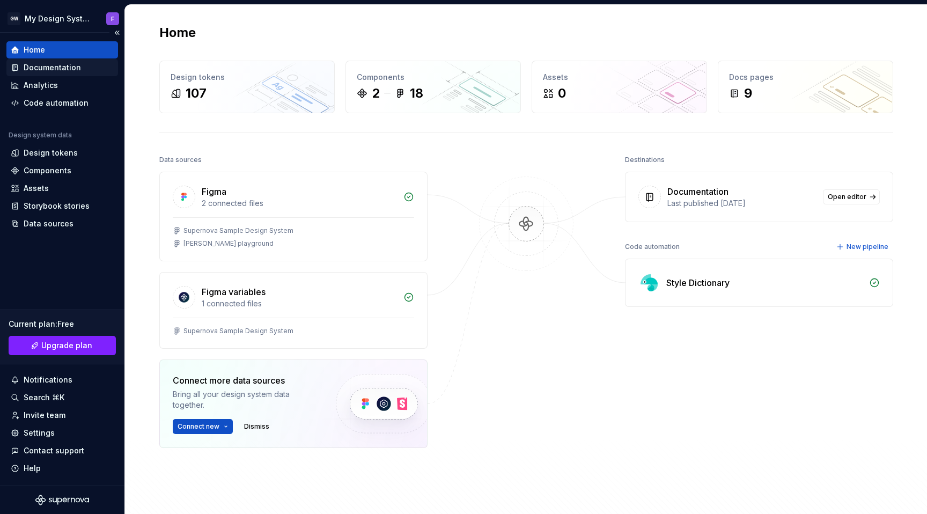
click at [41, 67] on div "Documentation" at bounding box center [52, 67] width 57 height 11
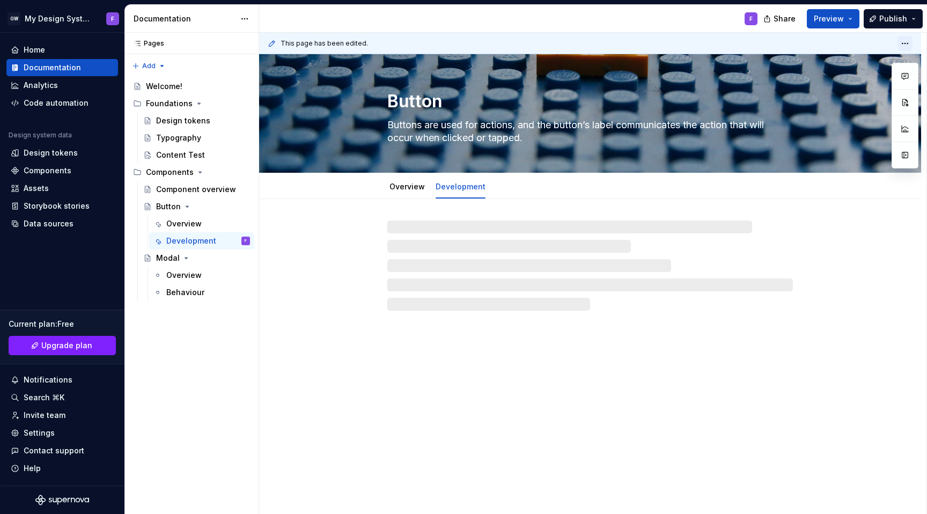
click at [909, 45] on html "GW My Design System F Home Documentation Analytics Code automation Design syste…" at bounding box center [463, 257] width 927 height 514
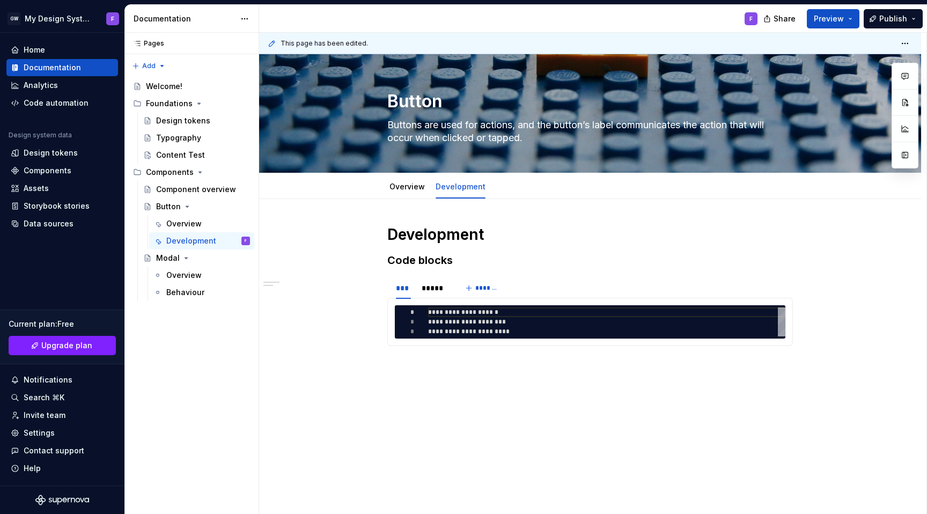
click at [883, 41] on html "GW My Design System F Home Documentation Analytics Code automation Design syste…" at bounding box center [463, 257] width 927 height 514
click at [165, 259] on div "Modal" at bounding box center [168, 258] width 24 height 11
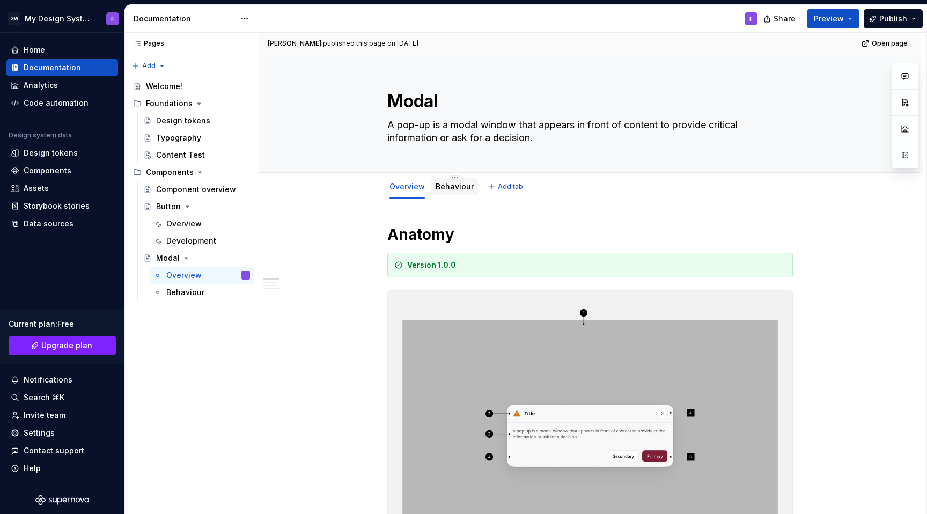
click at [453, 186] on link "Behaviour" at bounding box center [455, 186] width 38 height 9
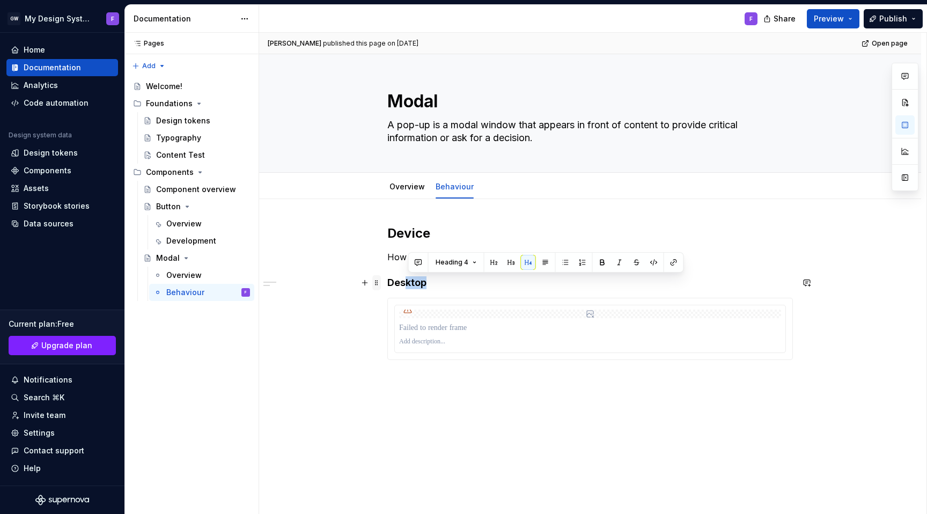
drag, startPoint x: 438, startPoint y: 284, endPoint x: 383, endPoint y: 285, distance: 55.3
click at [387, 285] on div "Device How the component adapts across screen sizes and platforms Desktop" at bounding box center [590, 312] width 406 height 174
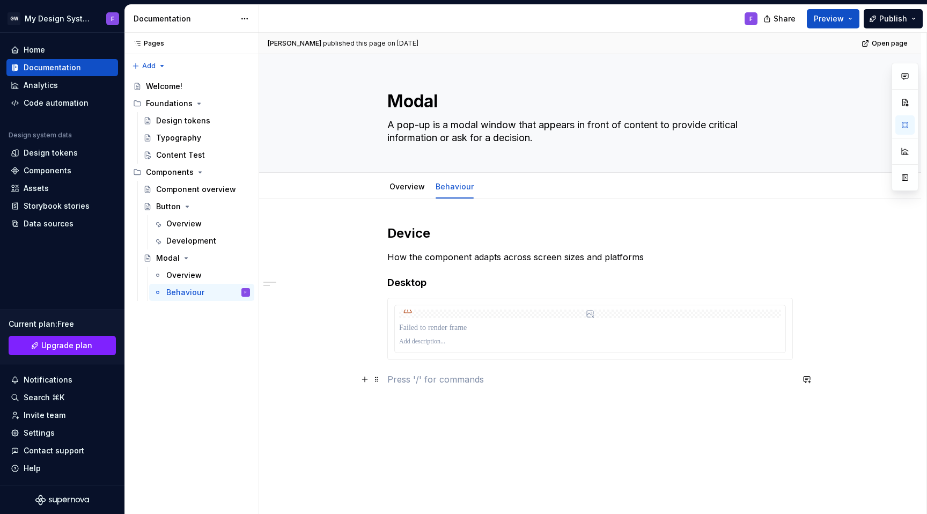
click at [396, 378] on p at bounding box center [590, 379] width 406 height 13
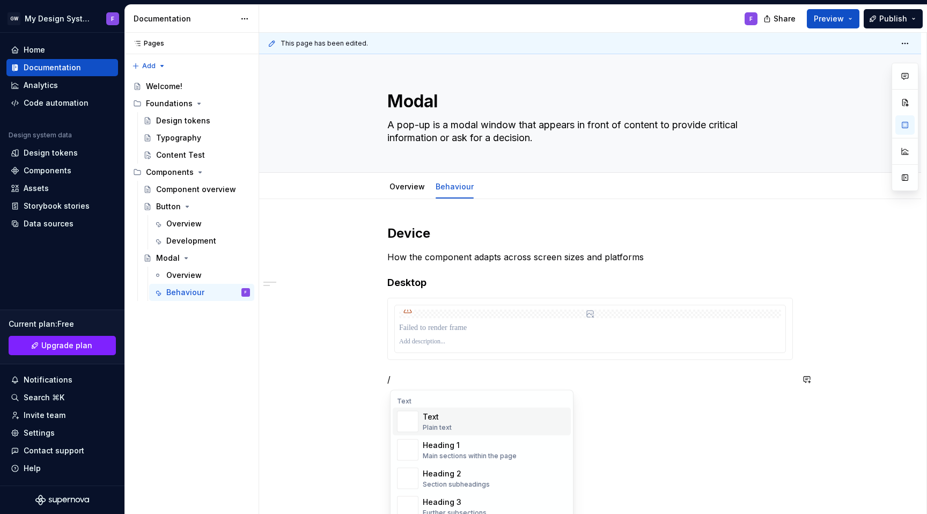
type textarea "*"
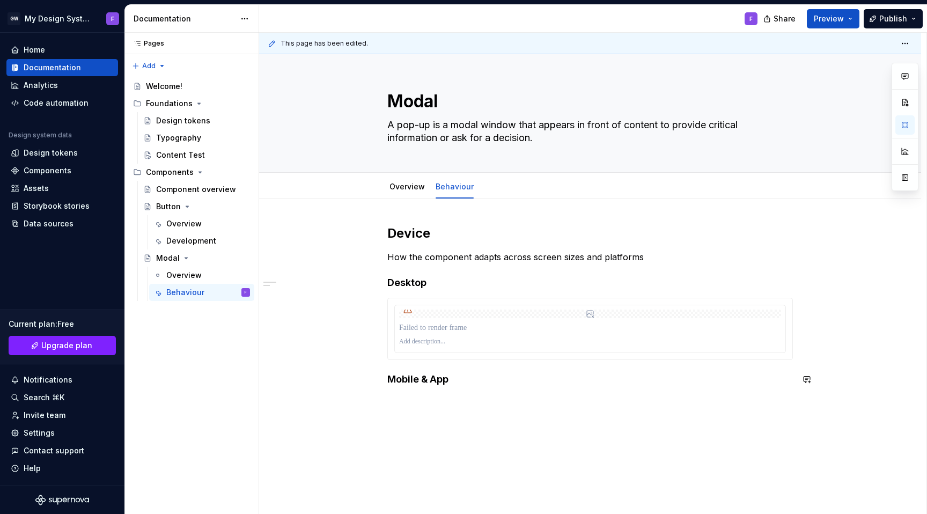
click at [644, 388] on div "Device How the component adapts across screen sizes and platforms Desktop Mobil…" at bounding box center [590, 312] width 406 height 174
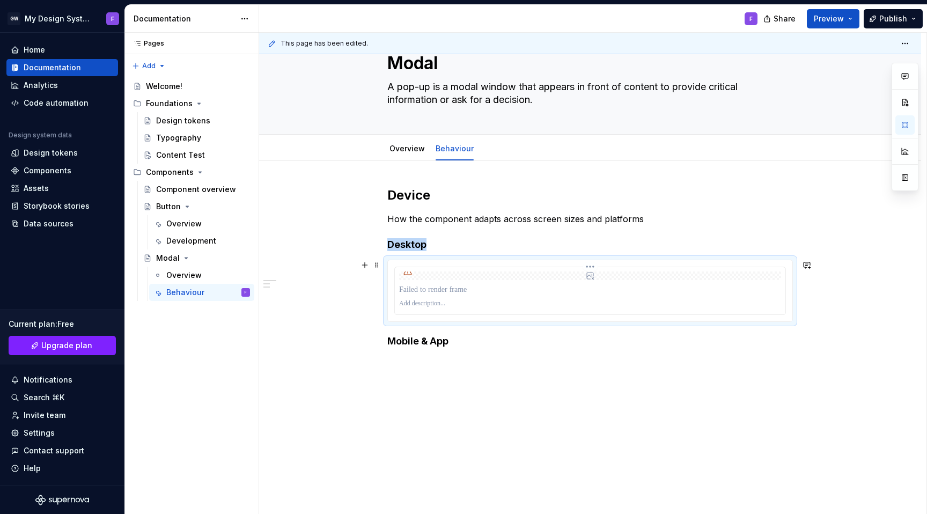
click at [511, 276] on div at bounding box center [590, 275] width 382 height 9
click at [516, 276] on div at bounding box center [590, 275] width 382 height 9
click at [378, 265] on span at bounding box center [376, 265] width 9 height 15
click at [414, 357] on div "Delete" at bounding box center [430, 360] width 70 height 11
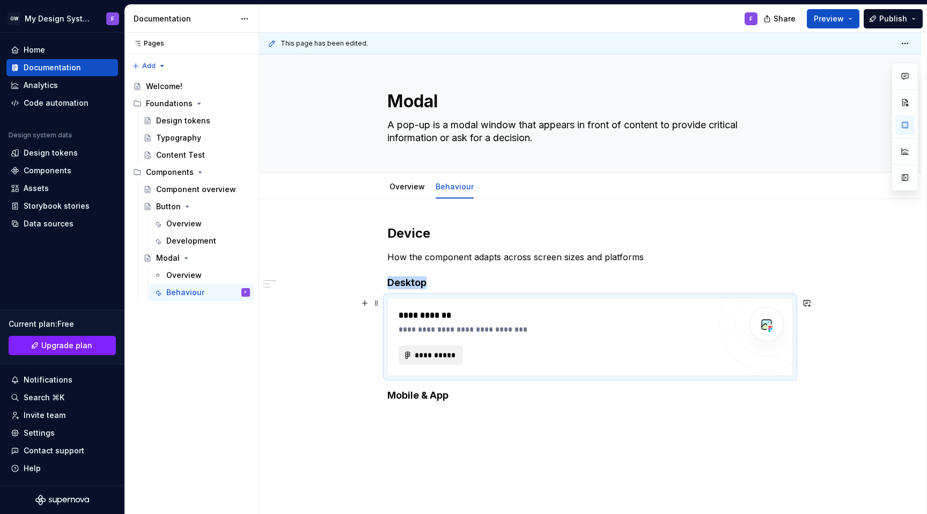
click at [443, 355] on span "**********" at bounding box center [435, 355] width 42 height 11
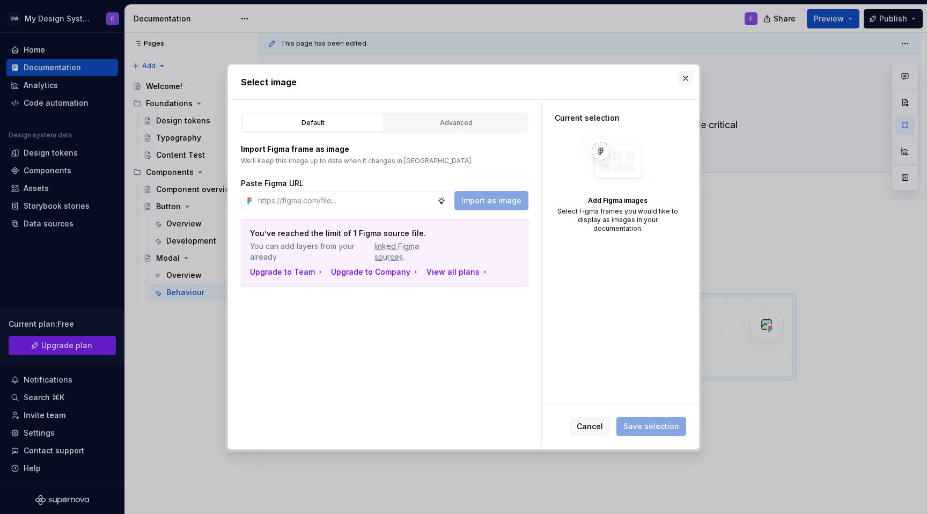
click at [687, 78] on button "button" at bounding box center [685, 78] width 15 height 15
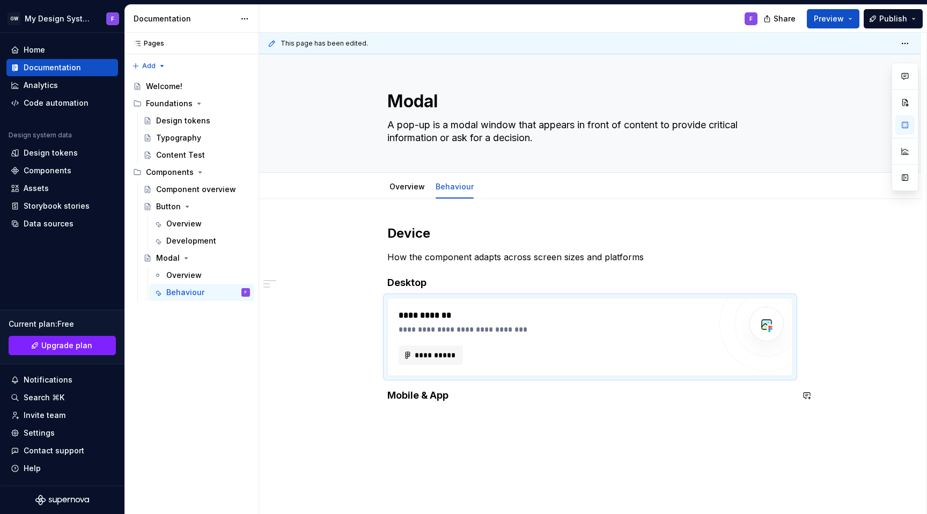
click at [660, 416] on div "**********" at bounding box center [590, 384] width 662 height 370
click at [410, 413] on div "**********" at bounding box center [590, 318] width 406 height 190
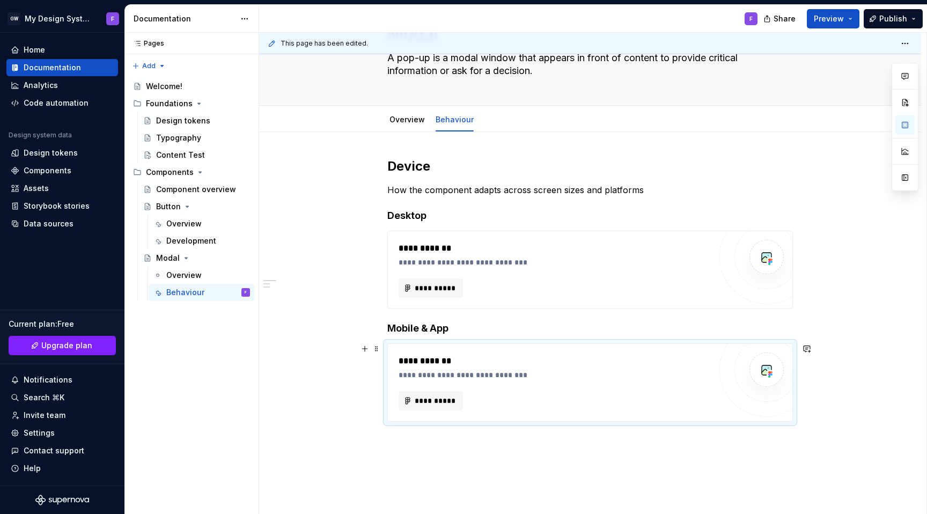
scroll to position [68, 0]
click at [418, 436] on div "**********" at bounding box center [590, 359] width 662 height 457
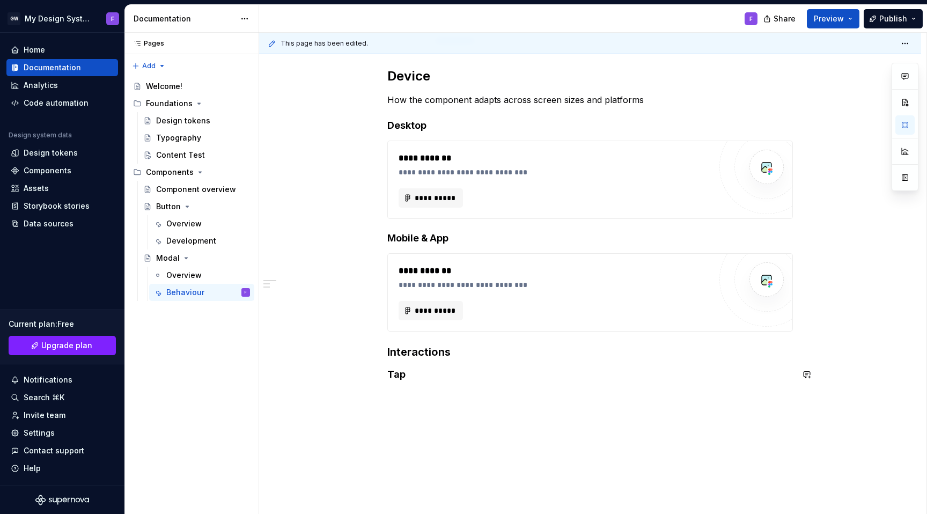
scroll to position [166, 0]
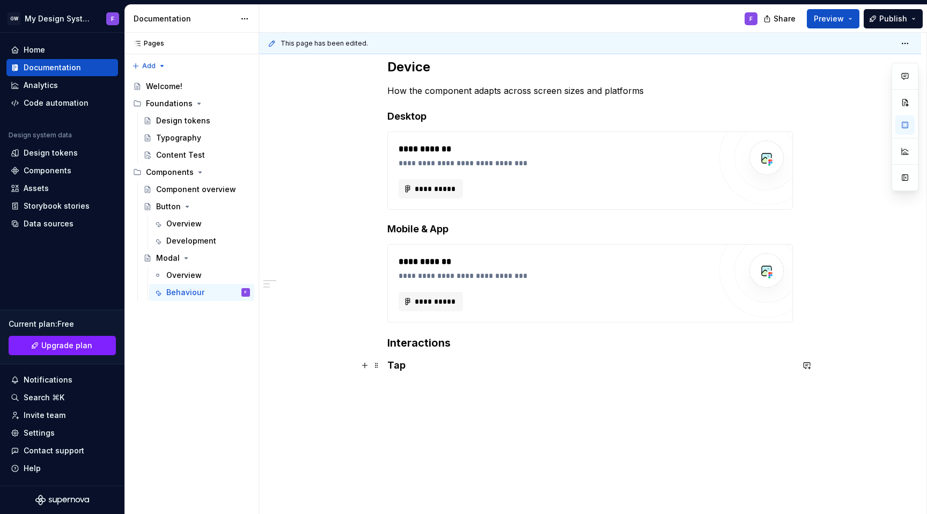
click at [413, 367] on h4 "Tap" at bounding box center [590, 365] width 406 height 13
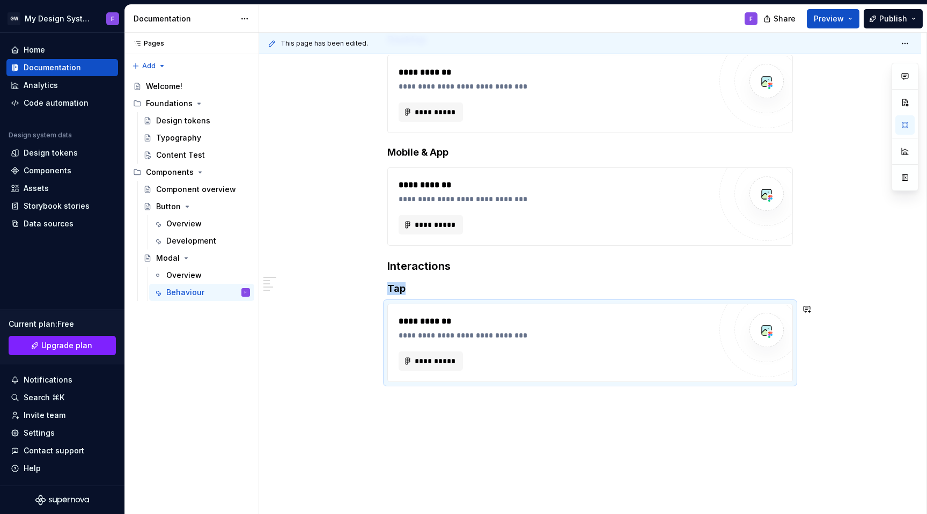
scroll to position [277, 0]
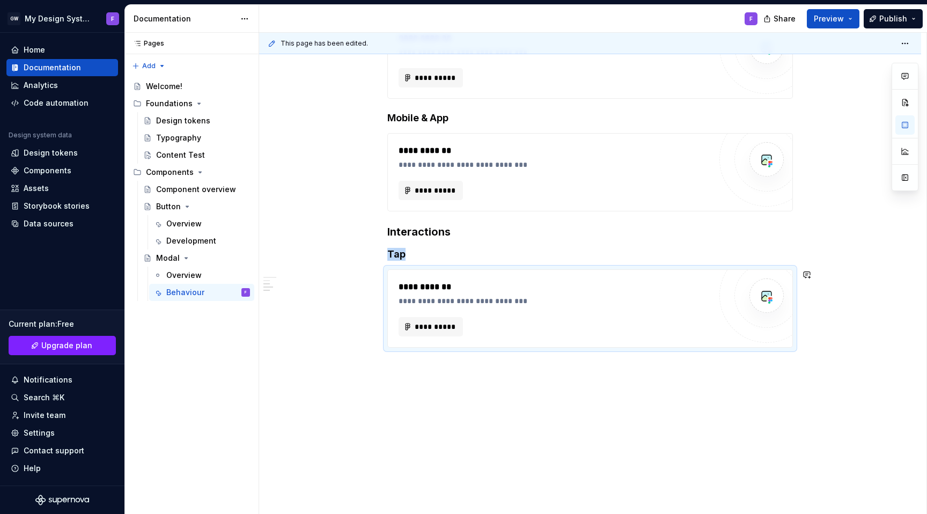
click at [422, 364] on div "**********" at bounding box center [590, 218] width 662 height 593
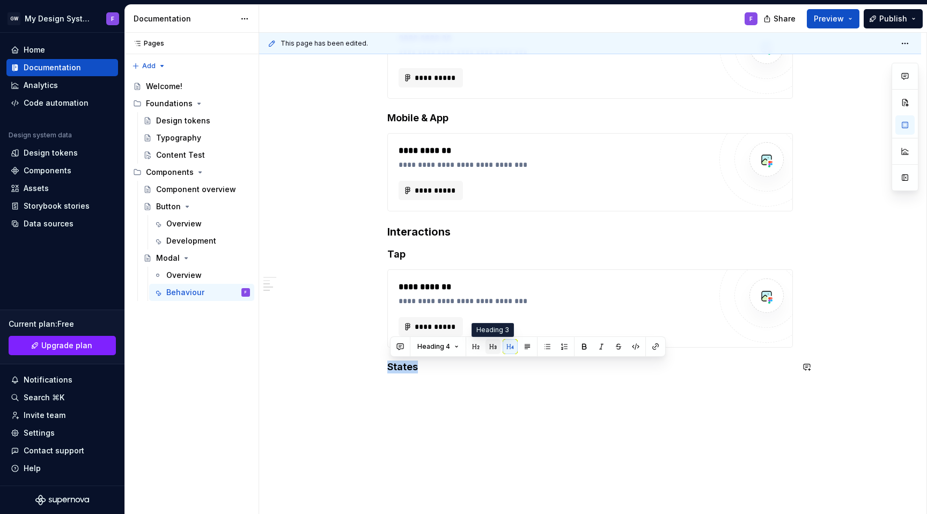
click at [491, 344] on button "button" at bounding box center [493, 346] width 15 height 15
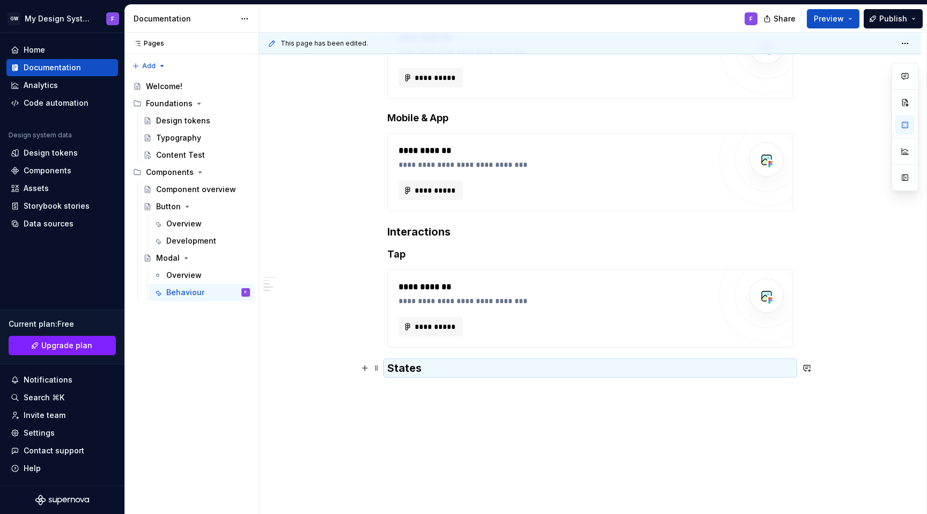
click at [428, 373] on h3 "States" at bounding box center [590, 368] width 406 height 15
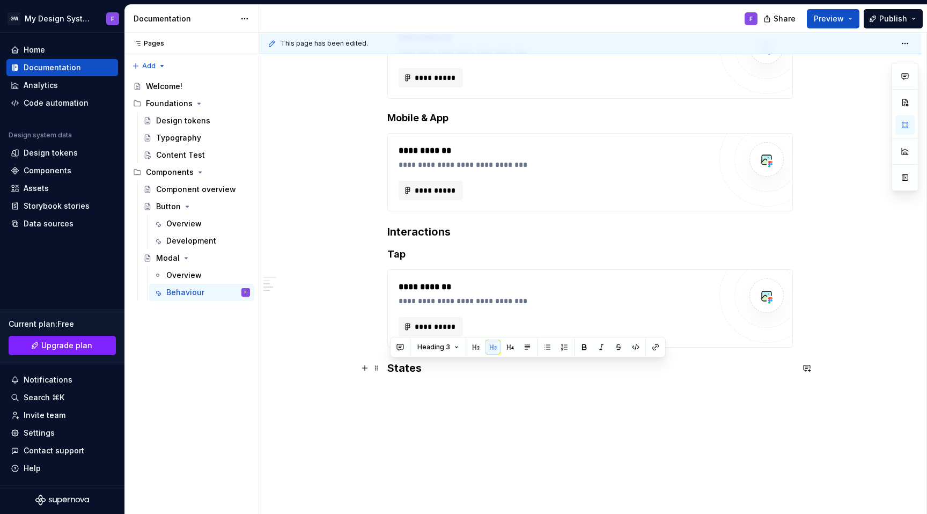
click at [431, 373] on h3 "States" at bounding box center [590, 368] width 406 height 15
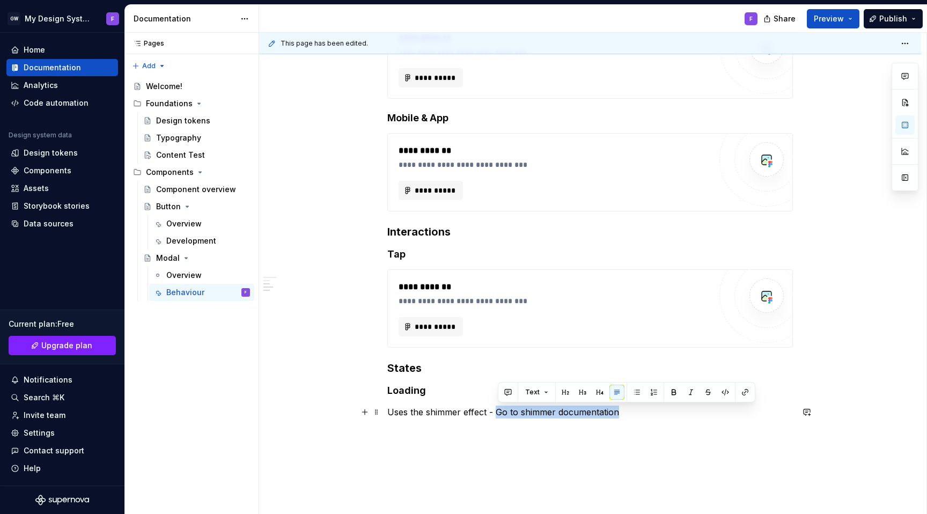
drag, startPoint x: 619, startPoint y: 413, endPoint x: 533, endPoint y: 414, distance: 85.3
click at [496, 415] on p "Uses the shimmer effect - Go to shimmer documentation" at bounding box center [590, 412] width 406 height 13
click at [742, 392] on button "button" at bounding box center [742, 392] width 15 height 15
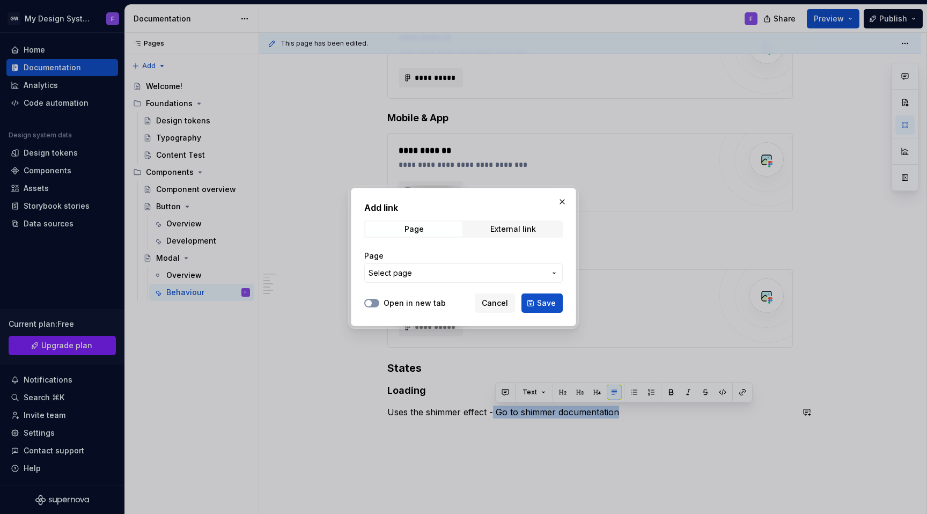
click at [375, 304] on button "Open in new tab" at bounding box center [371, 303] width 15 height 9
click at [544, 306] on span "Save" at bounding box center [546, 303] width 19 height 11
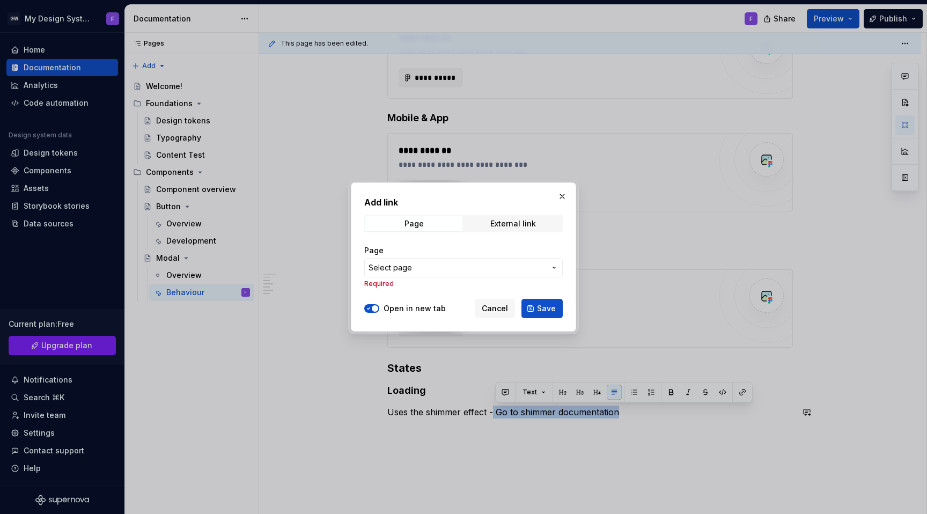
click at [470, 262] on span "Select page" at bounding box center [457, 267] width 177 height 11
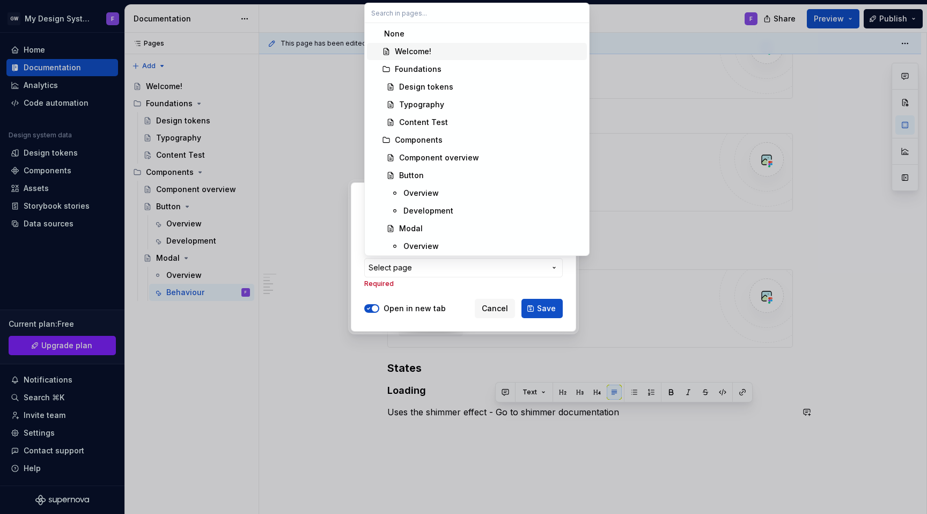
click at [425, 49] on div "Welcome!" at bounding box center [413, 51] width 36 height 11
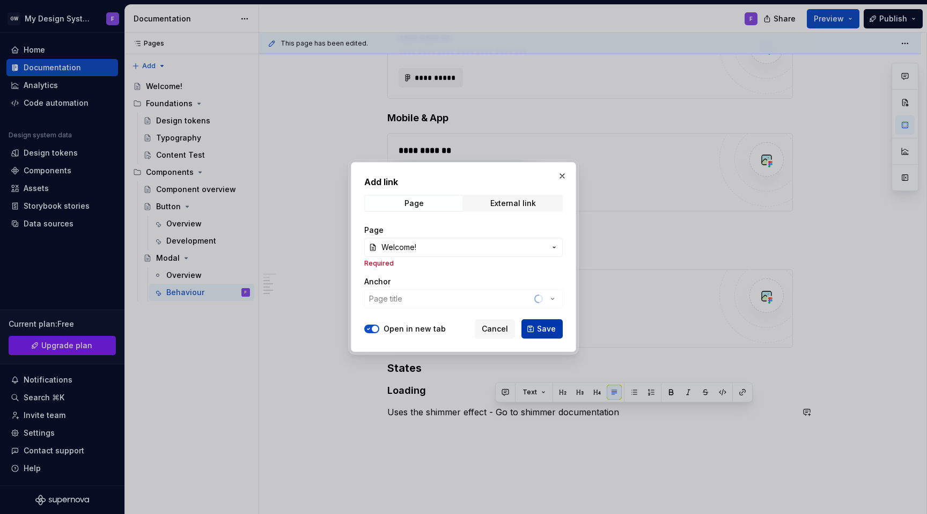
click at [545, 329] on span "Save" at bounding box center [546, 329] width 19 height 11
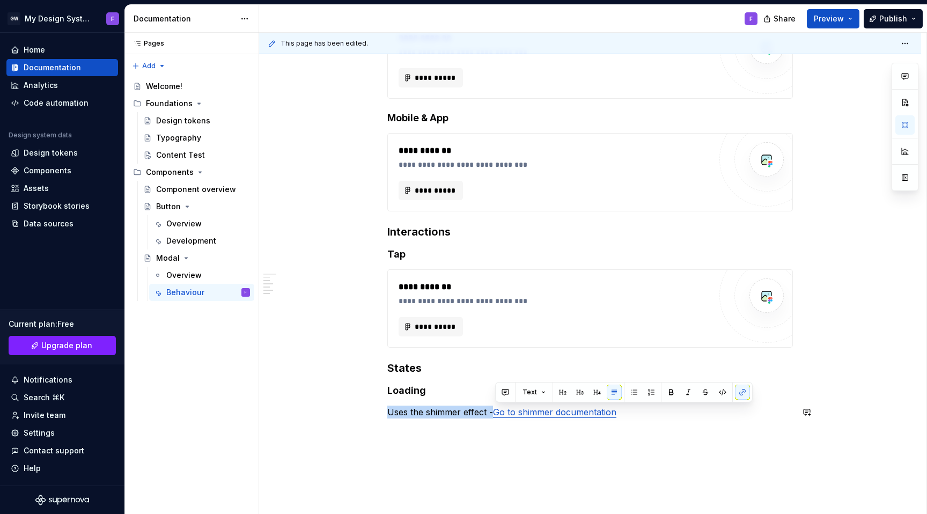
click at [692, 443] on div "**********" at bounding box center [590, 254] width 662 height 664
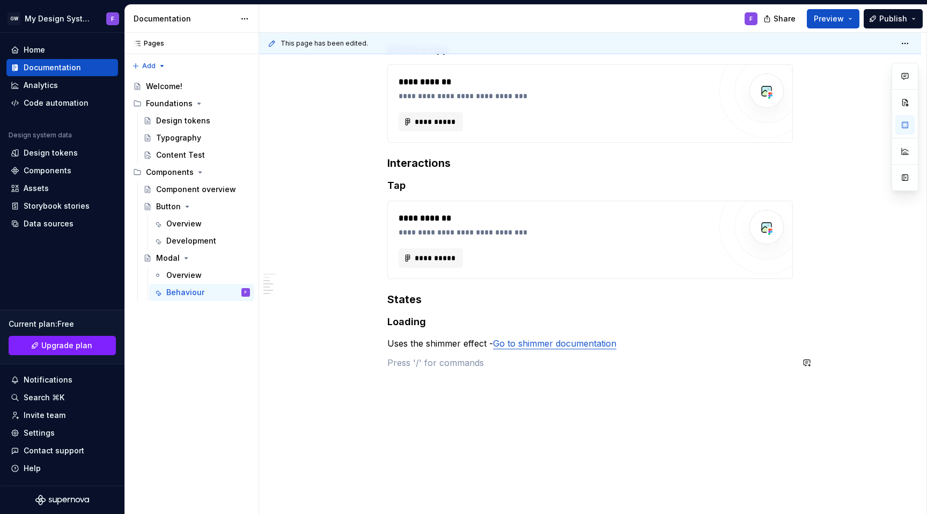
scroll to position [348, 0]
click at [624, 340] on p "Uses the shimmer effect - Go to shimmer documentation" at bounding box center [590, 341] width 406 height 13
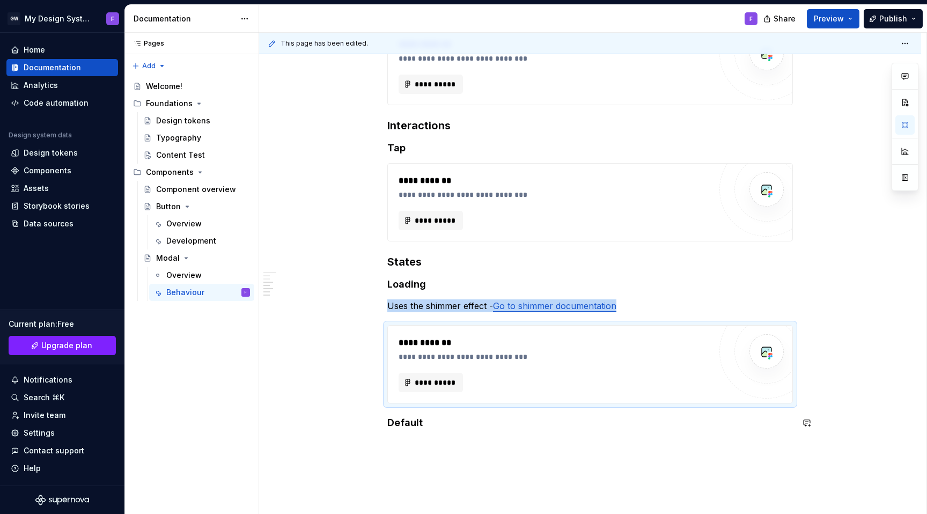
scroll to position [400, 0]
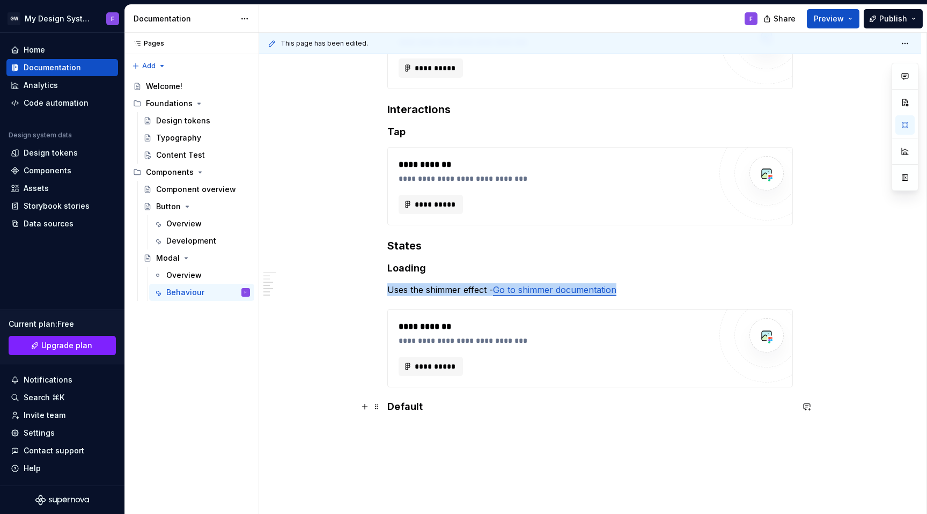
click at [445, 406] on h4 "Default" at bounding box center [590, 406] width 406 height 13
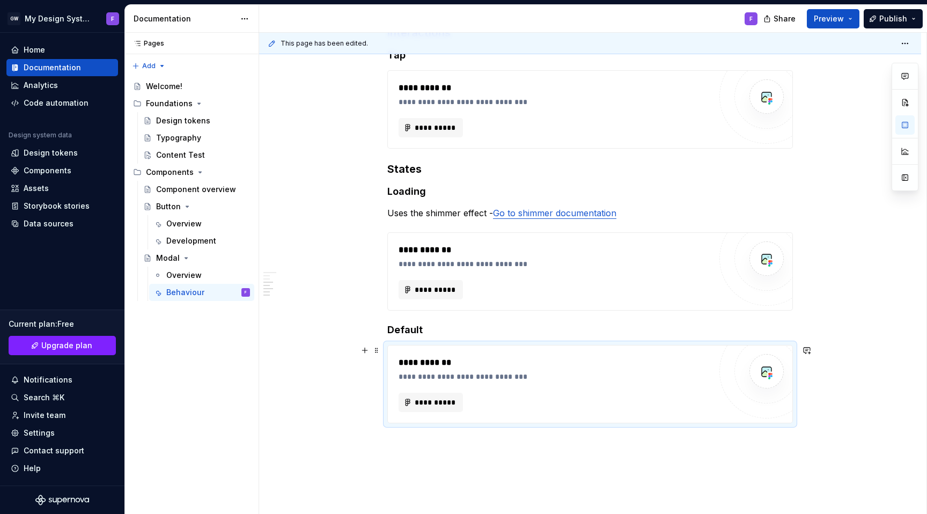
scroll to position [511, 0]
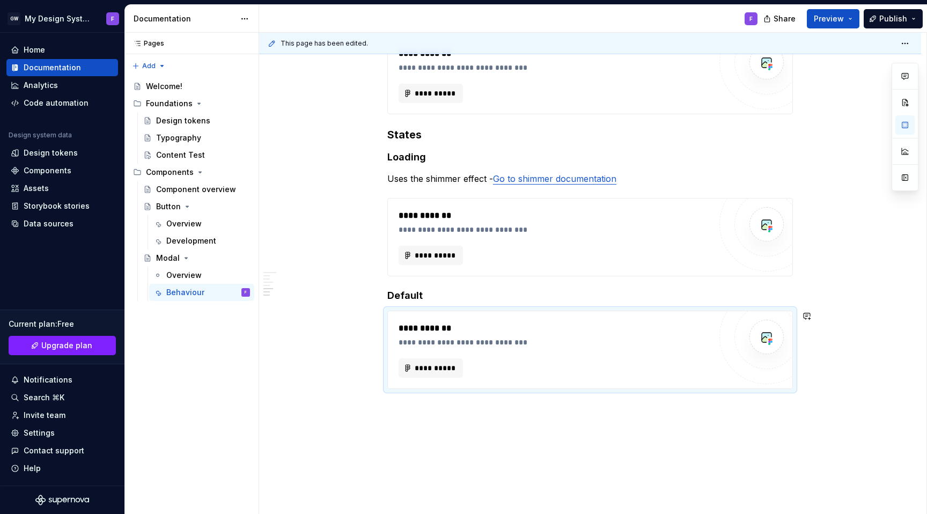
click at [471, 417] on div "**********" at bounding box center [590, 121] width 662 height 867
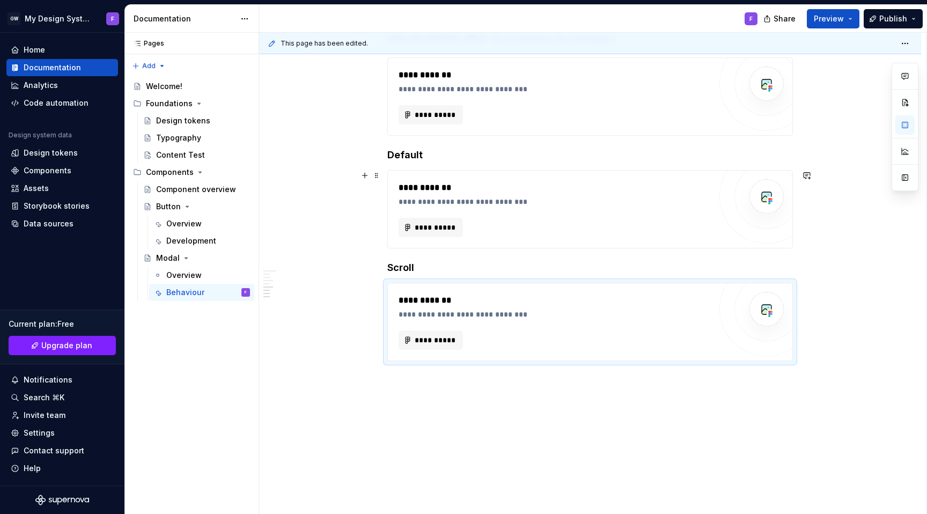
scroll to position [665, 0]
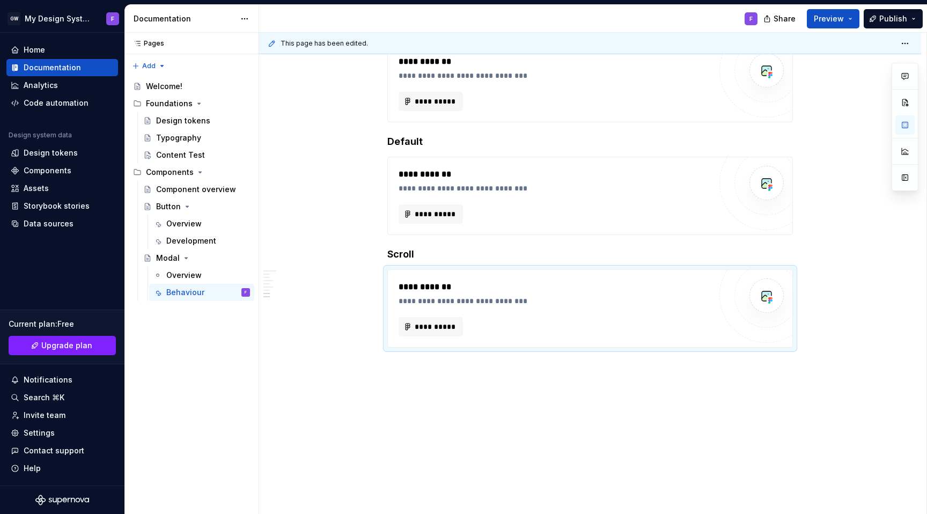
click at [437, 369] on div "**********" at bounding box center [590, 24] width 662 height 980
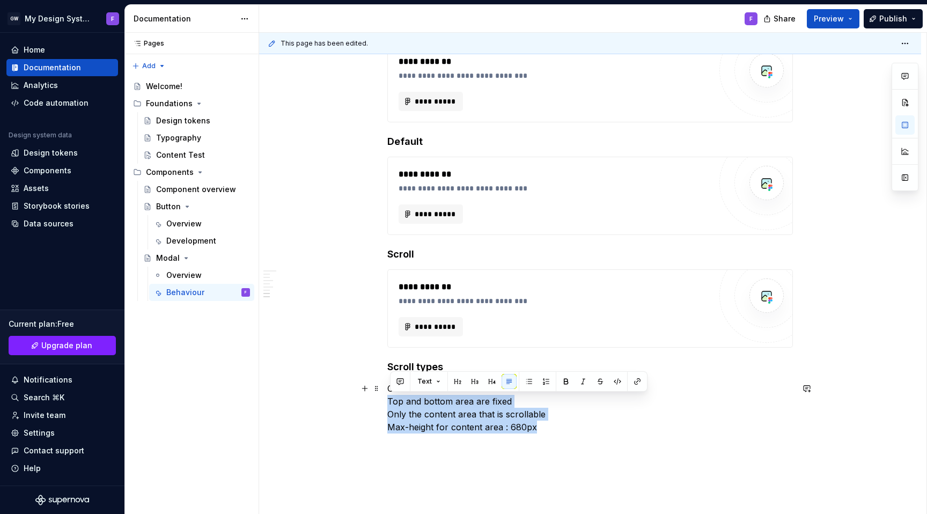
drag, startPoint x: 473, startPoint y: 424, endPoint x: 386, endPoint y: 402, distance: 89.1
click at [386, 402] on div "**********" at bounding box center [590, 67] width 662 height 1066
click at [524, 383] on button "button" at bounding box center [528, 381] width 15 height 15
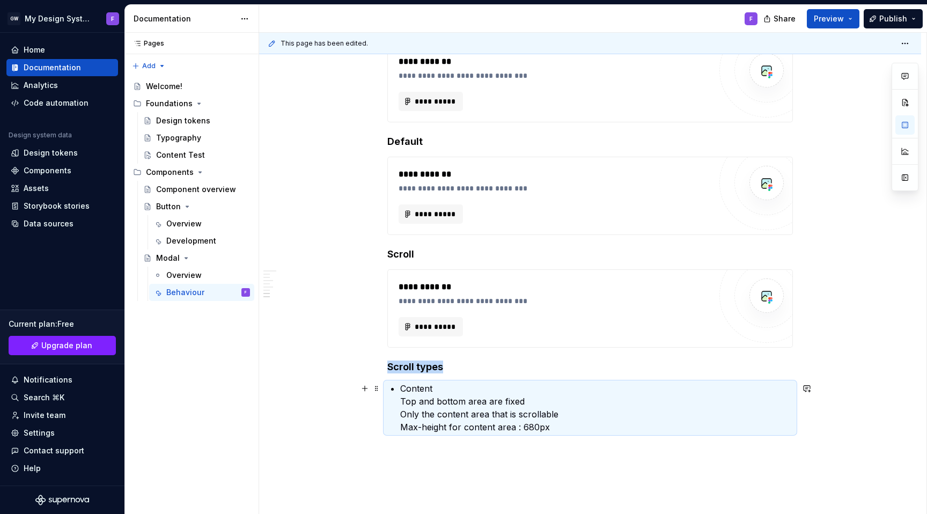
click at [405, 400] on p "Content Top and bottom area are fixed Only the content area that is scrollable …" at bounding box center [596, 408] width 393 height 52
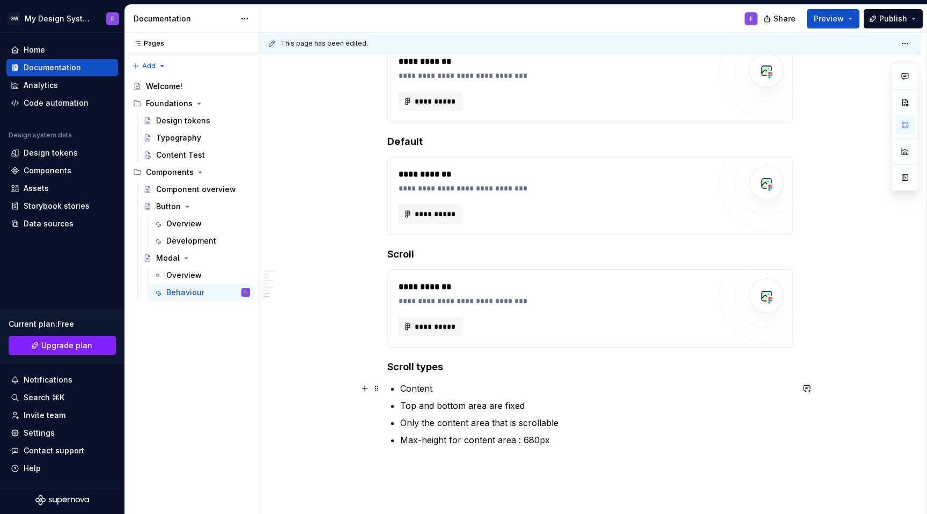
click at [403, 388] on p "Content" at bounding box center [596, 388] width 393 height 13
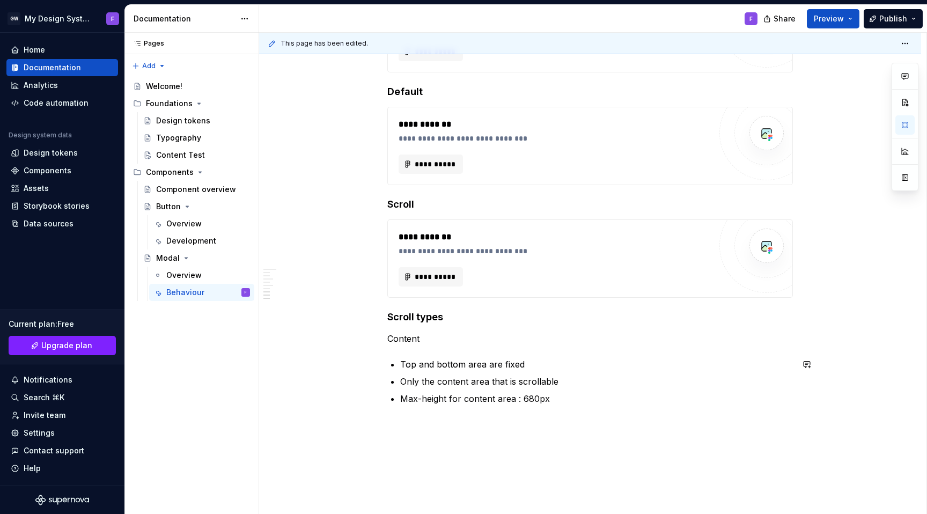
scroll to position [729, 0]
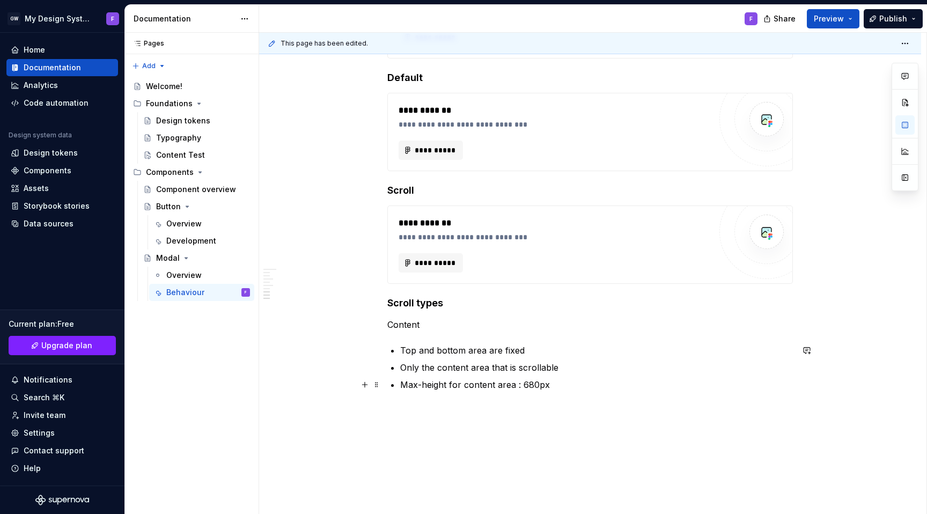
click at [565, 386] on p "Max-height for content area : 680px" at bounding box center [596, 384] width 393 height 13
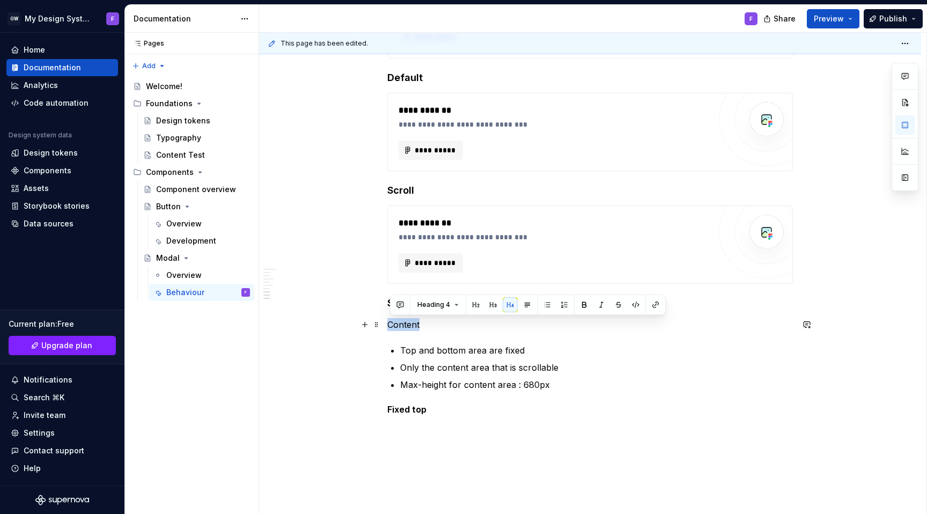
drag, startPoint x: 423, startPoint y: 324, endPoint x: 384, endPoint y: 325, distance: 39.2
click at [384, 325] on div "**********" at bounding box center [590, 25] width 662 height 1111
click at [483, 328] on p "Content" at bounding box center [590, 324] width 406 height 13
drag, startPoint x: 391, startPoint y: 327, endPoint x: 370, endPoint y: 326, distance: 20.9
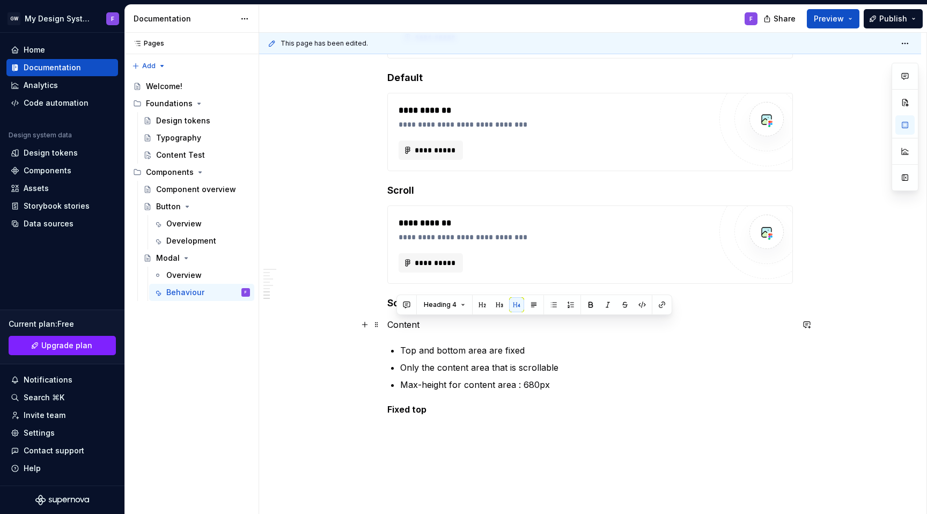
drag, startPoint x: 432, startPoint y: 326, endPoint x: 422, endPoint y: 326, distance: 10.2
click at [429, 326] on p "Content" at bounding box center [590, 324] width 406 height 13
drag, startPoint x: 430, startPoint y: 324, endPoint x: 411, endPoint y: 315, distance: 20.9
click at [457, 307] on button "Heading 4" at bounding box center [444, 304] width 51 height 15
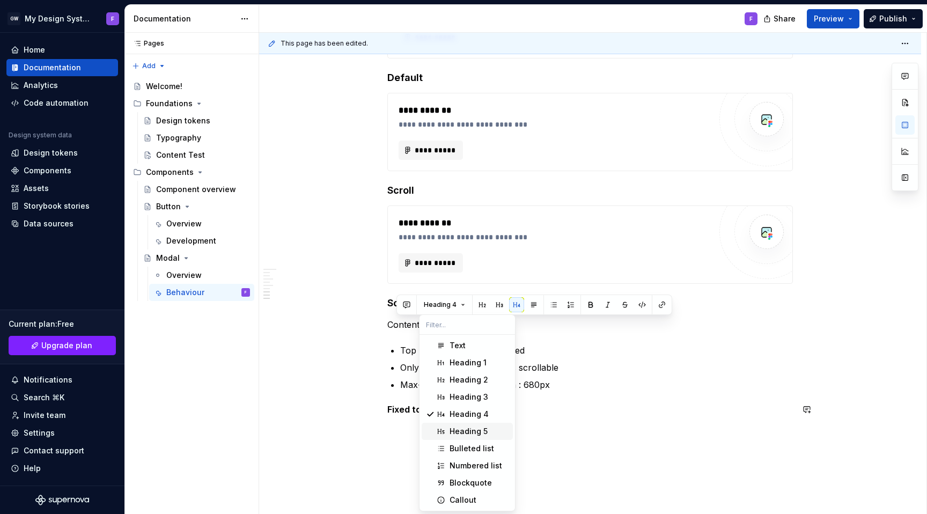
click at [473, 428] on div "Heading 5" at bounding box center [469, 431] width 38 height 11
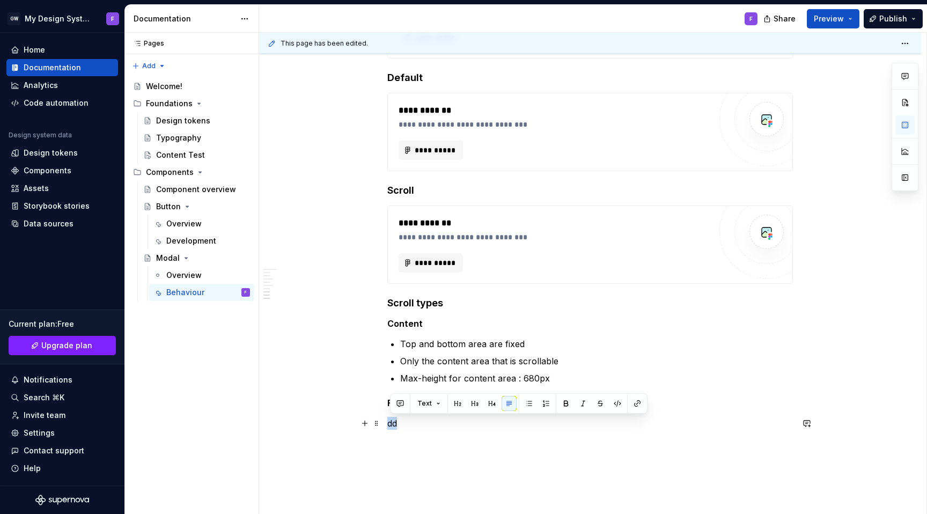
drag, startPoint x: 400, startPoint y: 421, endPoint x: 388, endPoint y: 421, distance: 11.3
click at [388, 421] on div "**********" at bounding box center [590, 33] width 662 height 1126
click at [528, 404] on button "button" at bounding box center [528, 403] width 15 height 15
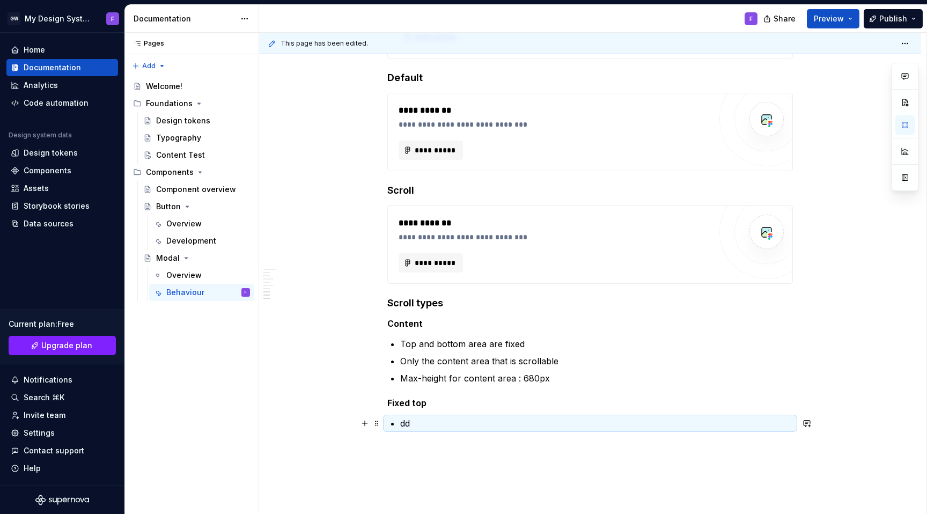
click at [420, 426] on p "dd" at bounding box center [596, 423] width 393 height 13
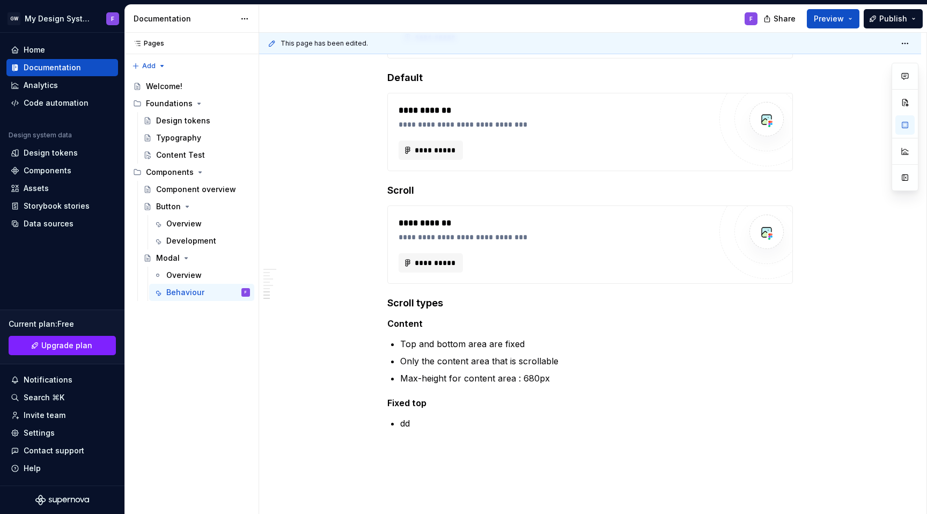
click at [406, 423] on p "dd" at bounding box center [596, 423] width 393 height 13
click at [568, 381] on p "Max-height for content area : 680px" at bounding box center [596, 378] width 393 height 13
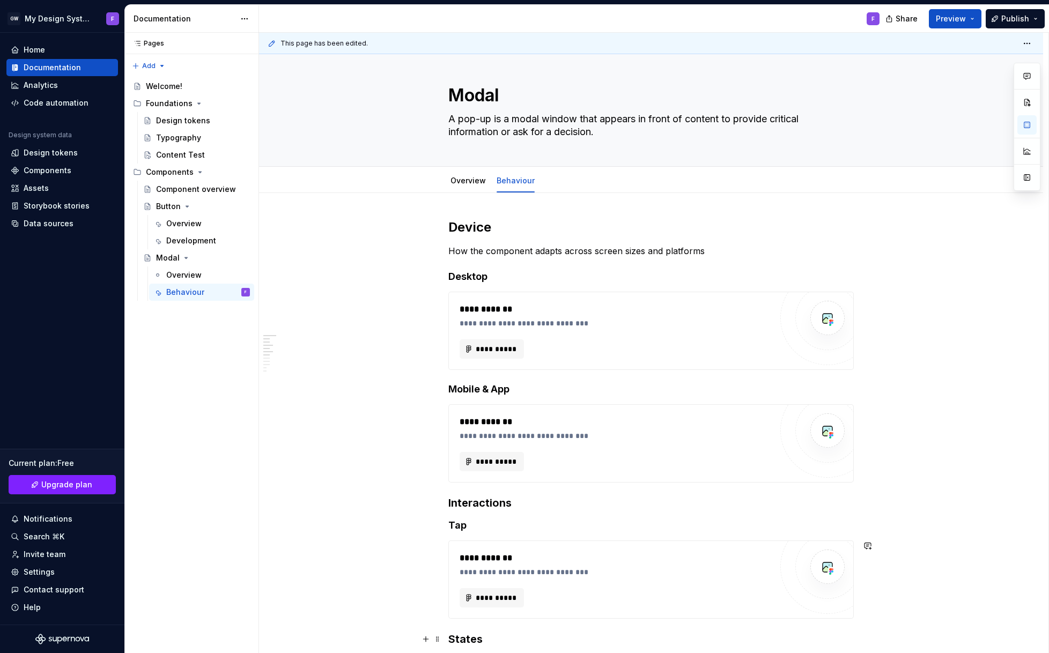
scroll to position [0, 0]
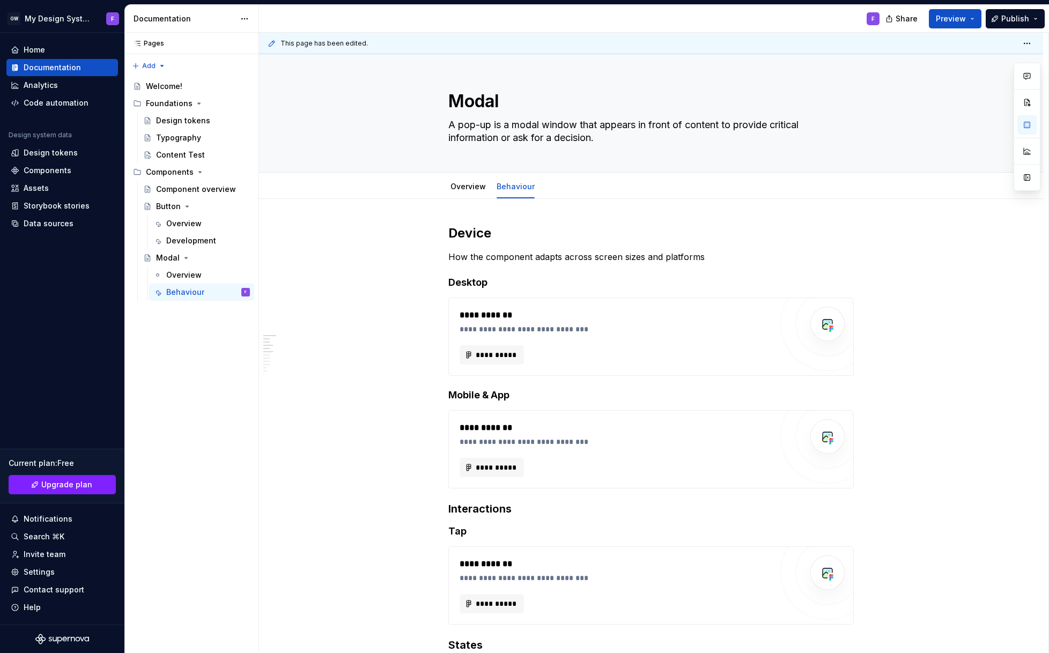
type textarea "*"
